Goal: Navigation & Orientation: Find specific page/section

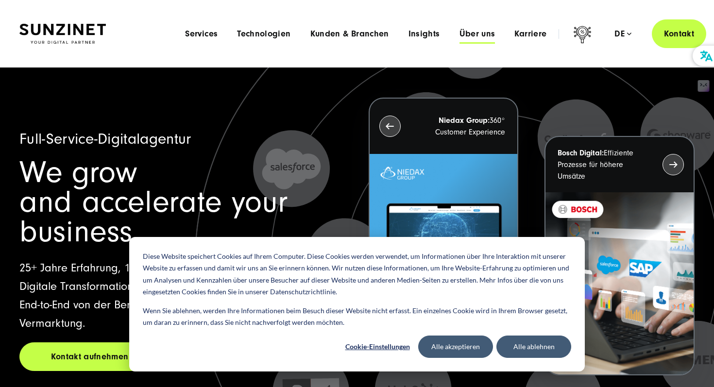
click at [472, 30] on span "Über uns" at bounding box center [477, 34] width 36 height 10
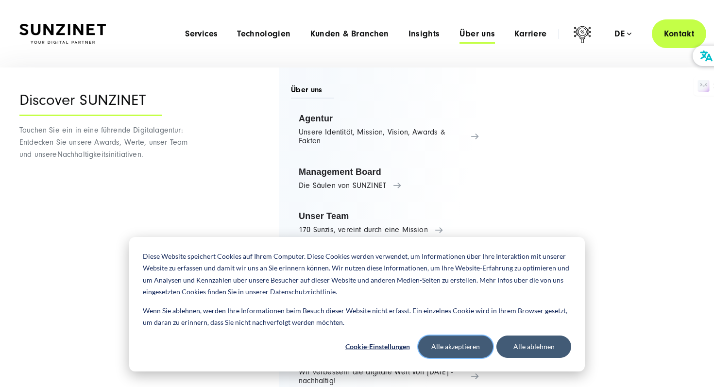
click at [439, 344] on button "Alle akzeptieren" at bounding box center [455, 347] width 75 height 22
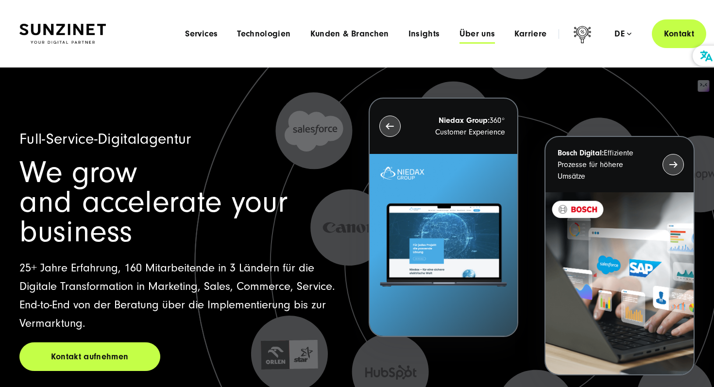
click at [473, 35] on span "Über uns" at bounding box center [477, 34] width 36 height 10
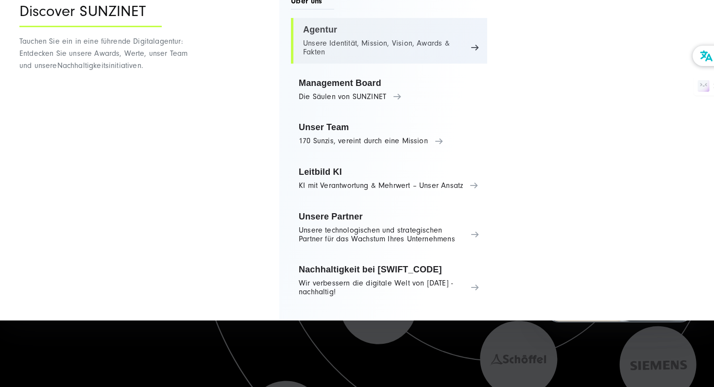
scroll to position [7, 0]
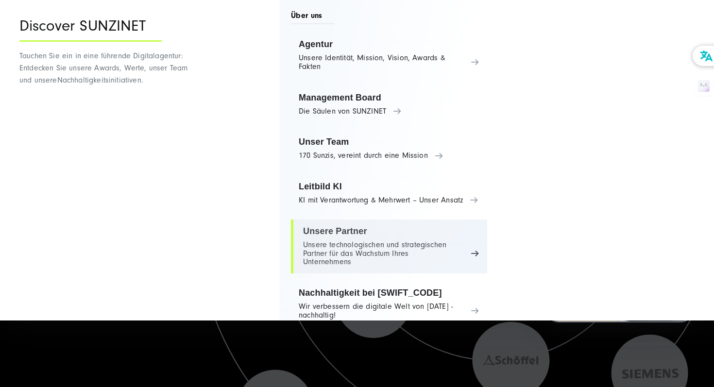
click at [329, 238] on link "Unsere Partner Unsere technologischen und strategischen Partner für das Wachstu…" at bounding box center [389, 246] width 196 height 54
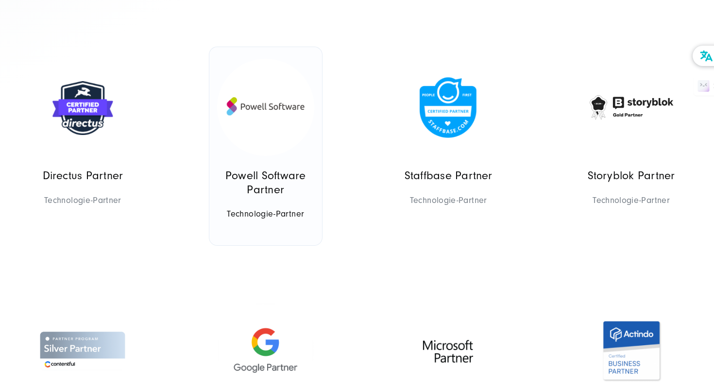
scroll to position [464, 0]
